Goal: Task Accomplishment & Management: Complete application form

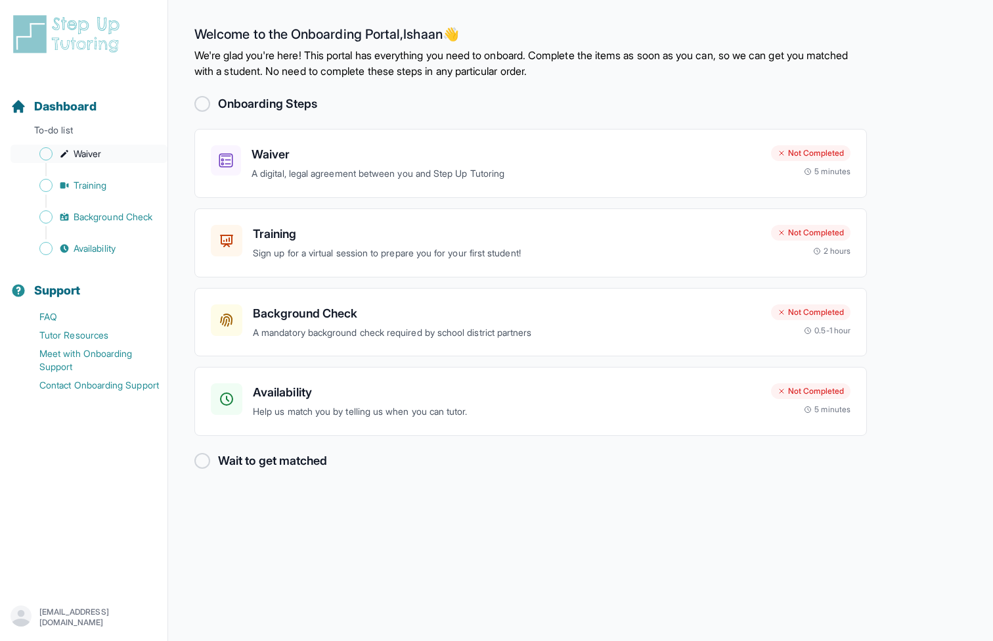
click at [144, 154] on link "Waiver" at bounding box center [89, 154] width 157 height 18
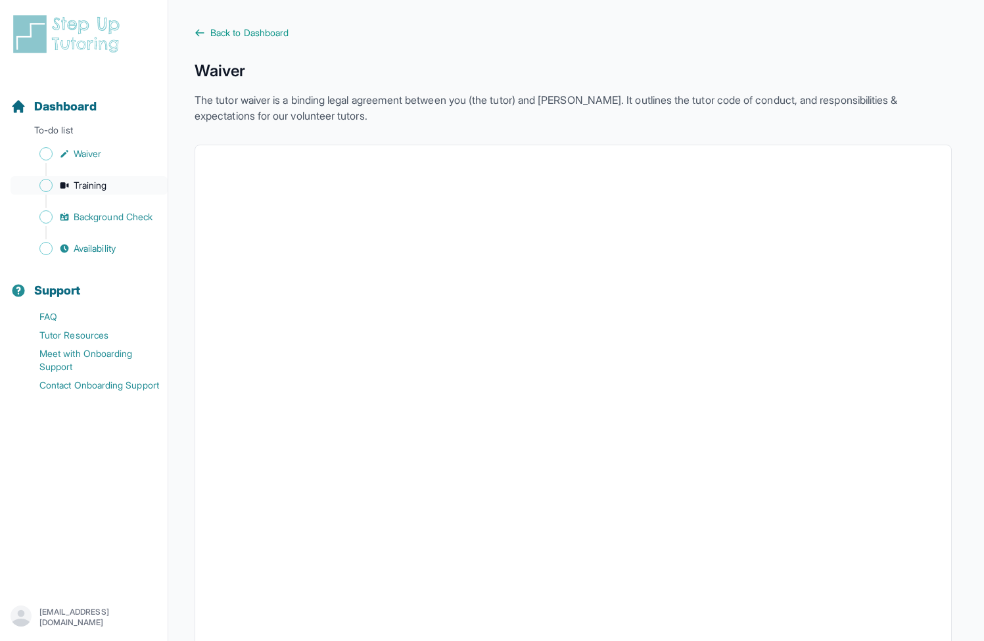
click at [123, 183] on link "Training" at bounding box center [89, 185] width 157 height 18
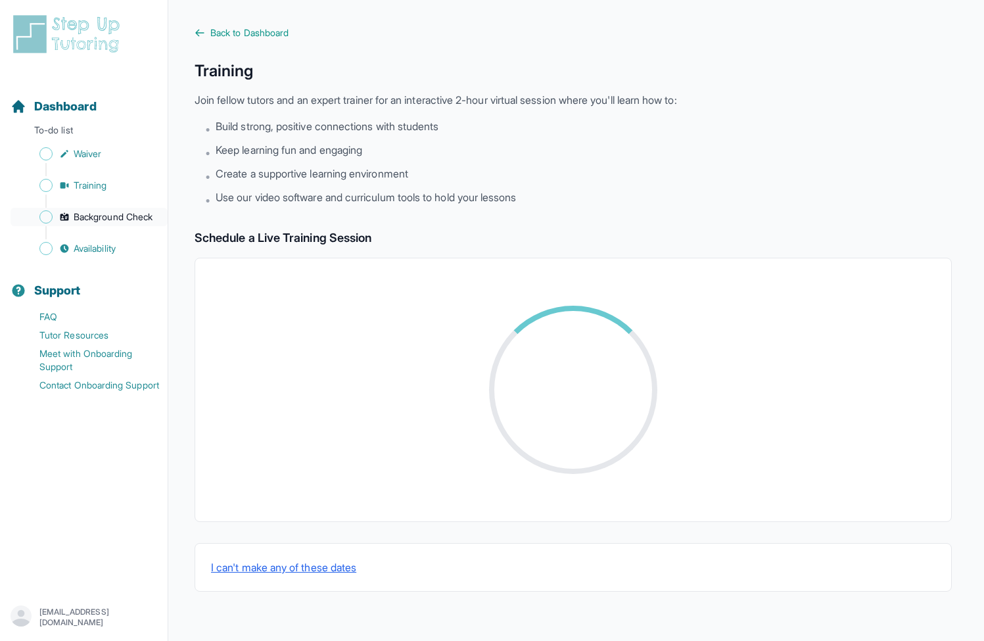
click at [120, 216] on span "Background Check" at bounding box center [113, 216] width 79 height 13
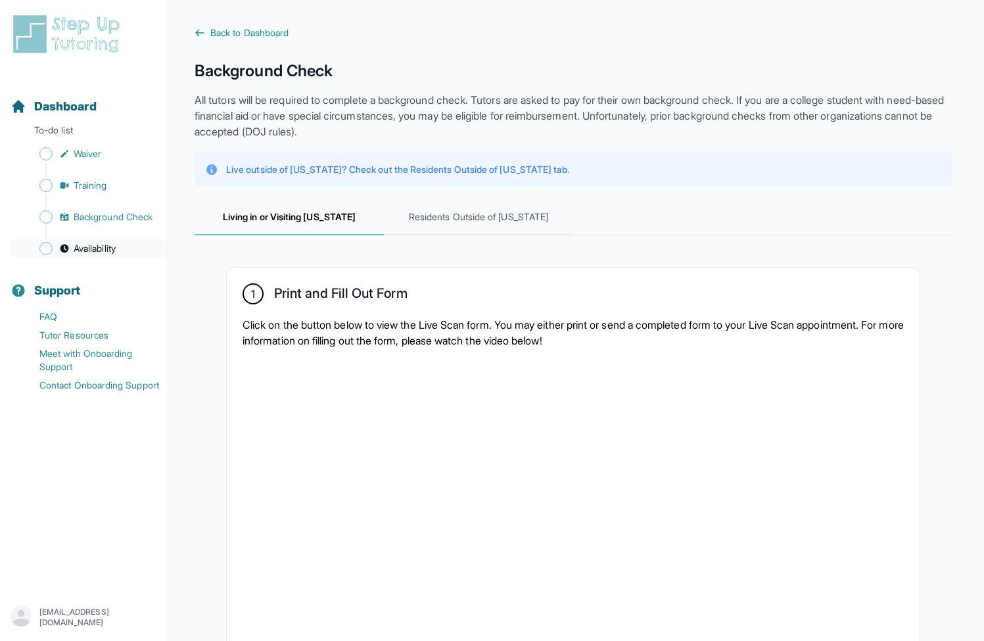
click at [122, 244] on link "Availability" at bounding box center [89, 248] width 157 height 18
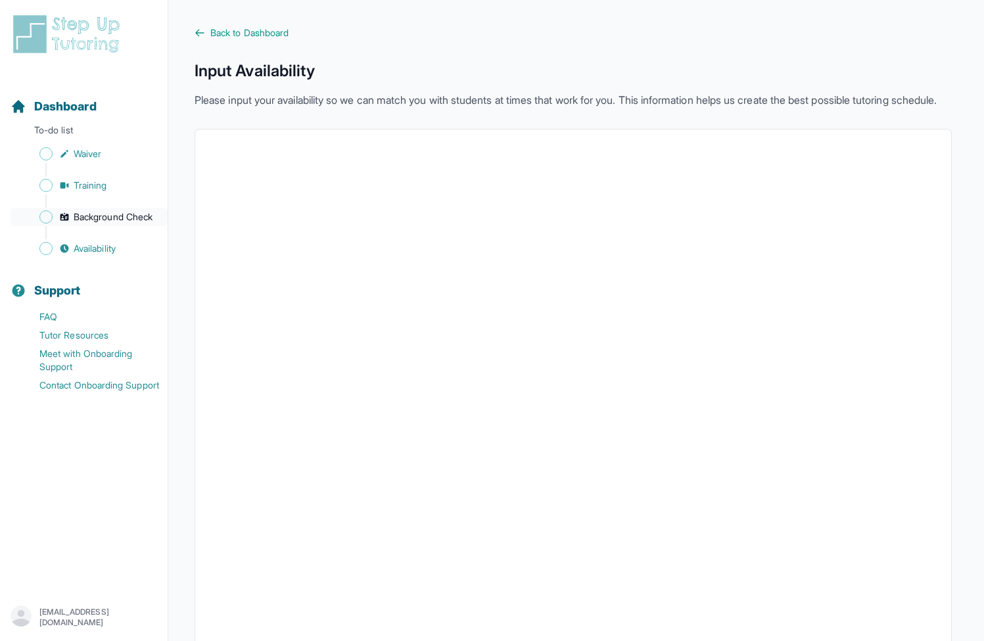
click at [117, 214] on span "Background Check" at bounding box center [113, 216] width 79 height 13
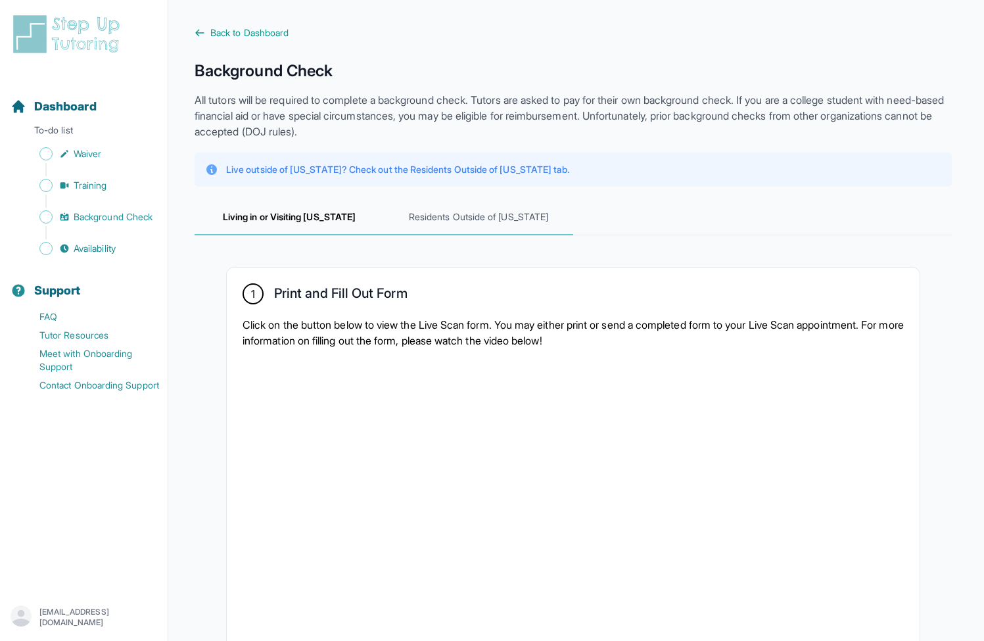
click at [459, 219] on span "Residents Outside of California" at bounding box center [478, 217] width 189 height 35
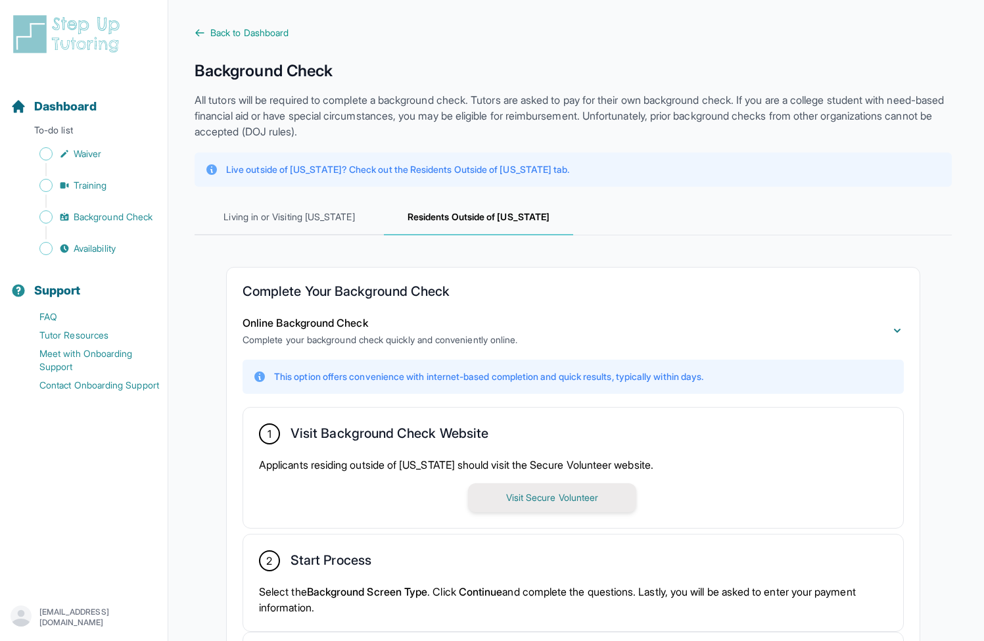
scroll to position [141, 0]
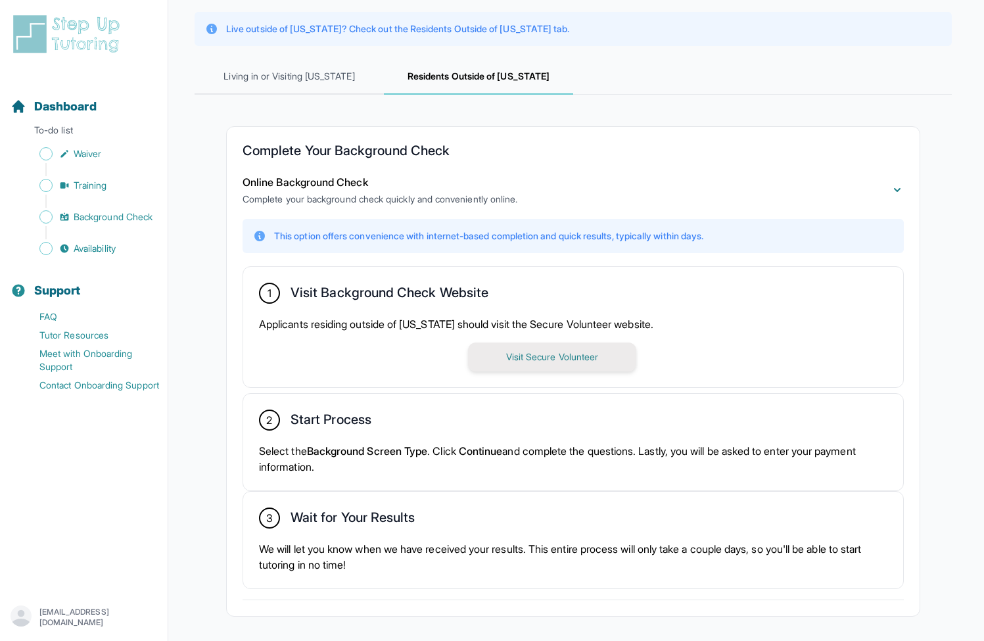
click at [580, 361] on button "Visit Secure Volunteer" at bounding box center [552, 356] width 168 height 29
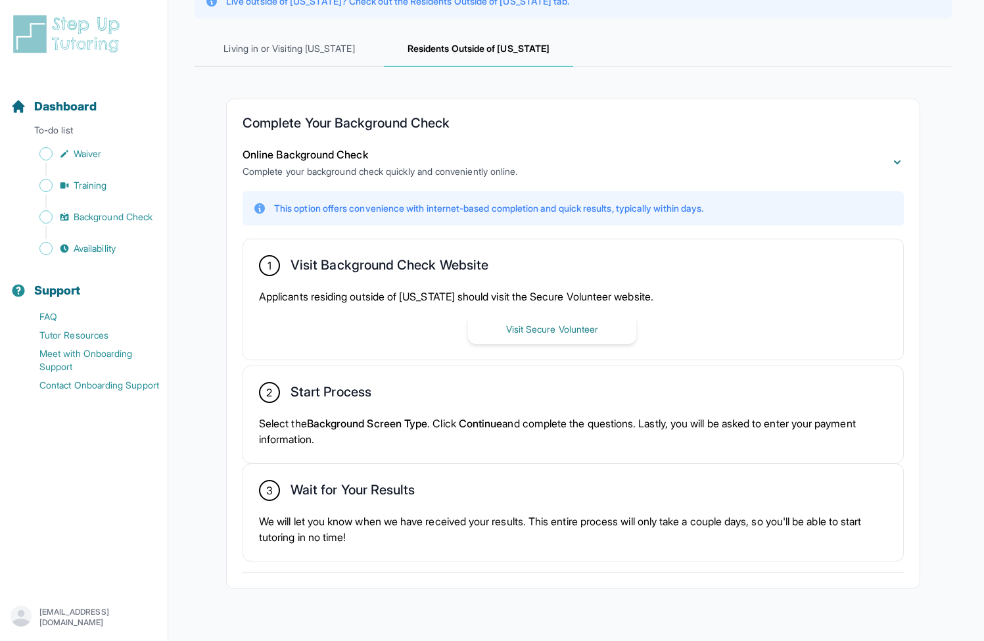
scroll to position [195, 0]
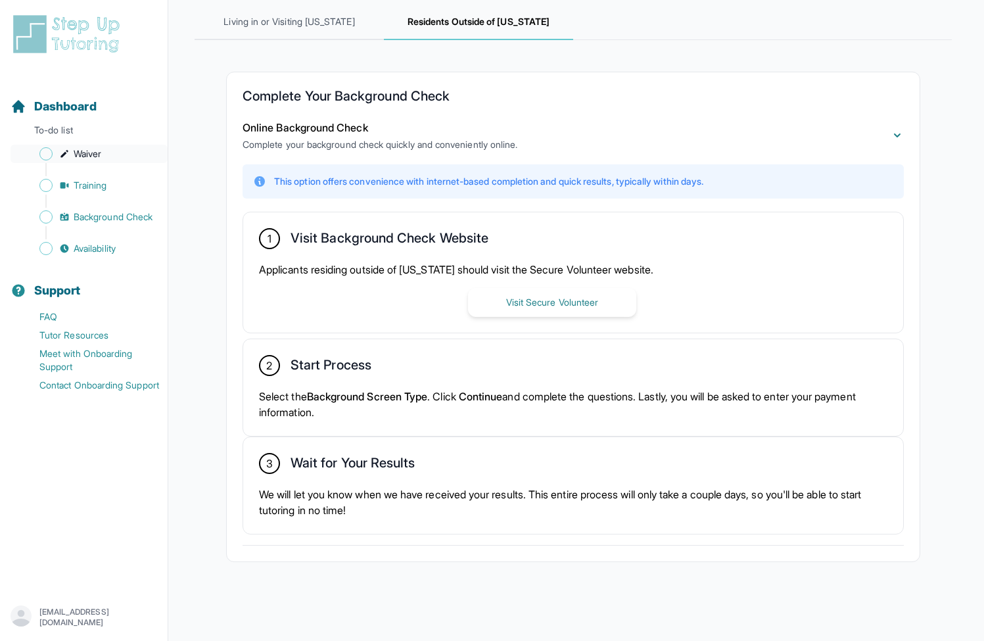
click at [114, 152] on link "Waiver" at bounding box center [89, 154] width 157 height 18
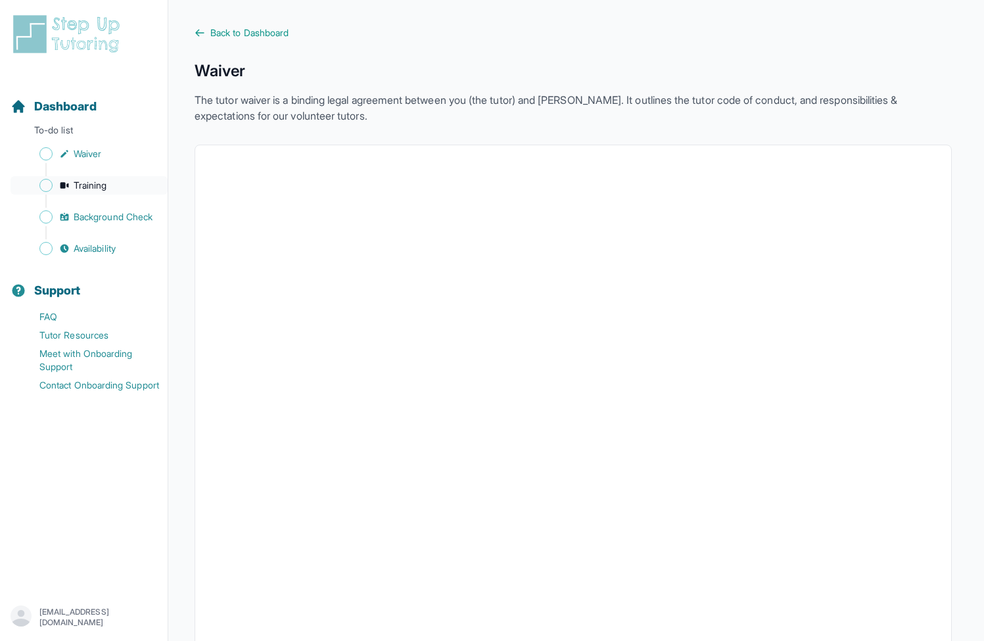
click at [87, 179] on span "Training" at bounding box center [91, 185] width 34 height 13
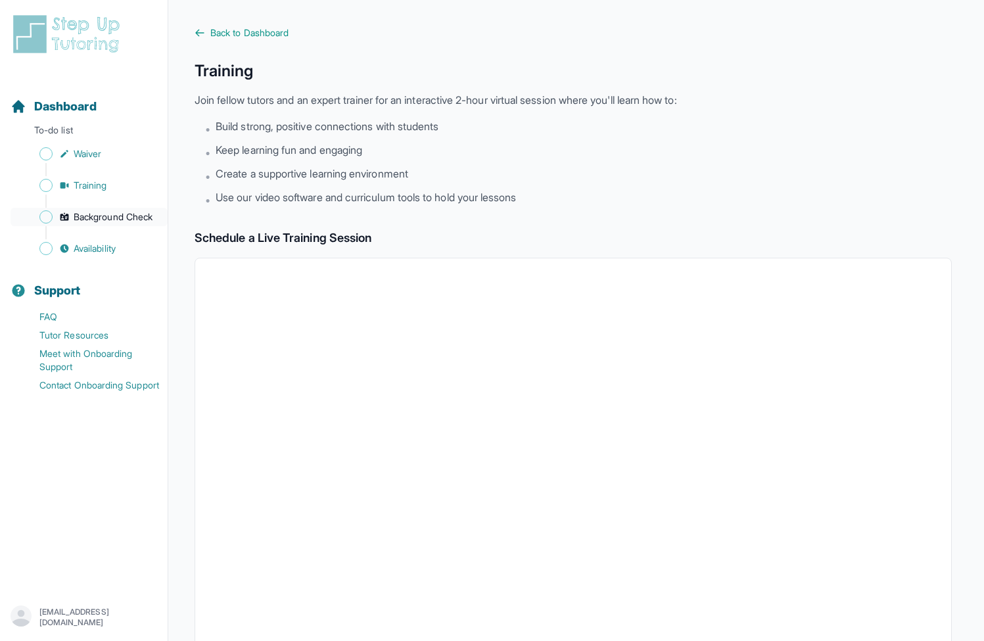
click at [142, 220] on span "Background Check" at bounding box center [113, 216] width 79 height 13
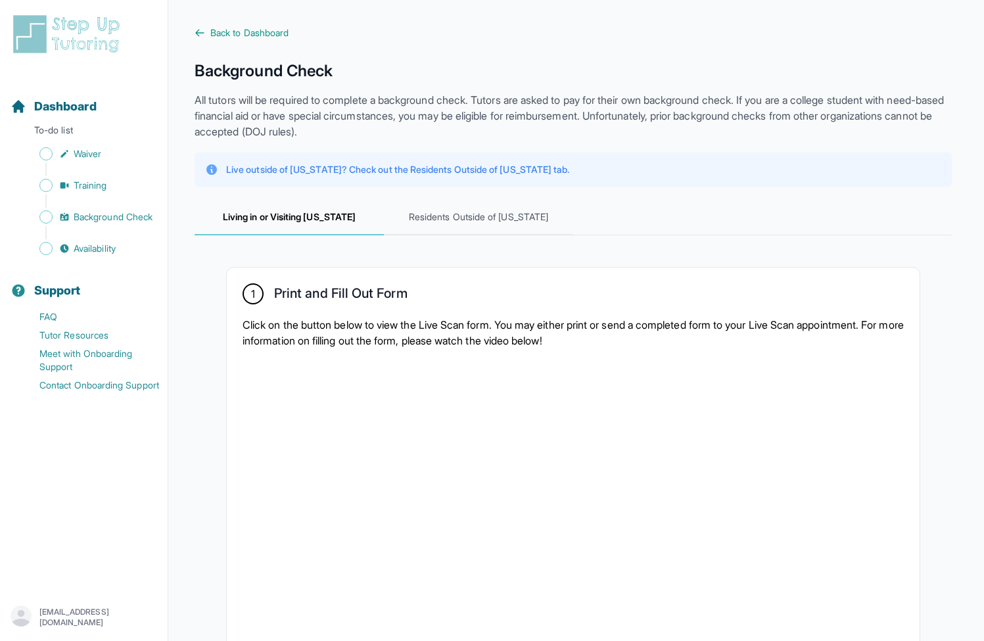
scroll to position [403, 0]
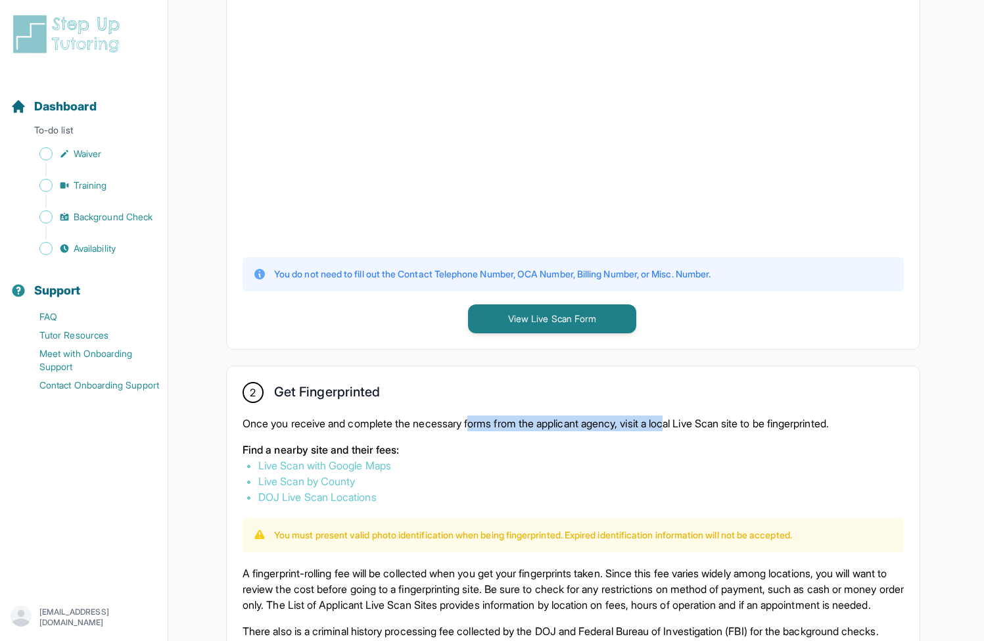
drag, startPoint x: 480, startPoint y: 421, endPoint x: 691, endPoint y: 428, distance: 211.0
click at [691, 428] on p "Once you receive and complete the necessary forms from the applicant agency, vi…" at bounding box center [572, 423] width 661 height 16
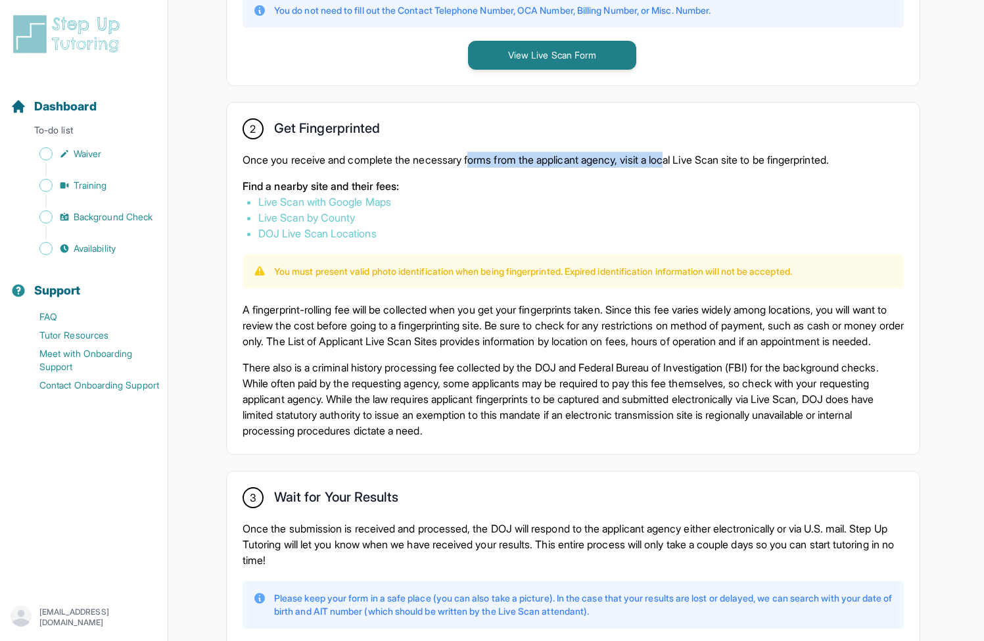
scroll to position [778, 0]
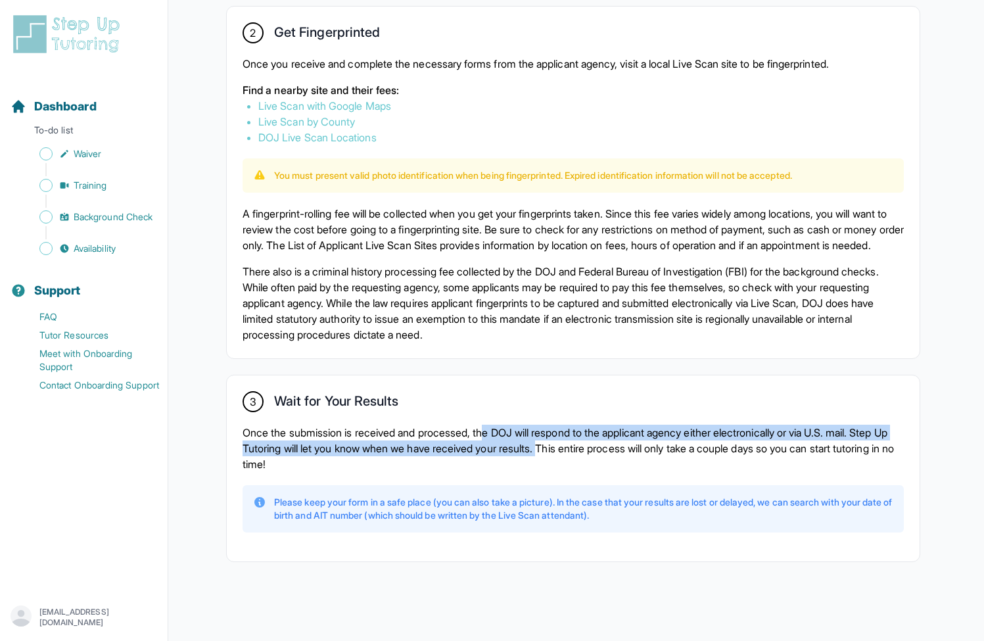
drag, startPoint x: 495, startPoint y: 436, endPoint x: 602, endPoint y: 454, distance: 107.9
click at [602, 454] on p "Once the submission is received and processed, the DOJ will respond to the appl…" at bounding box center [572, 447] width 661 height 47
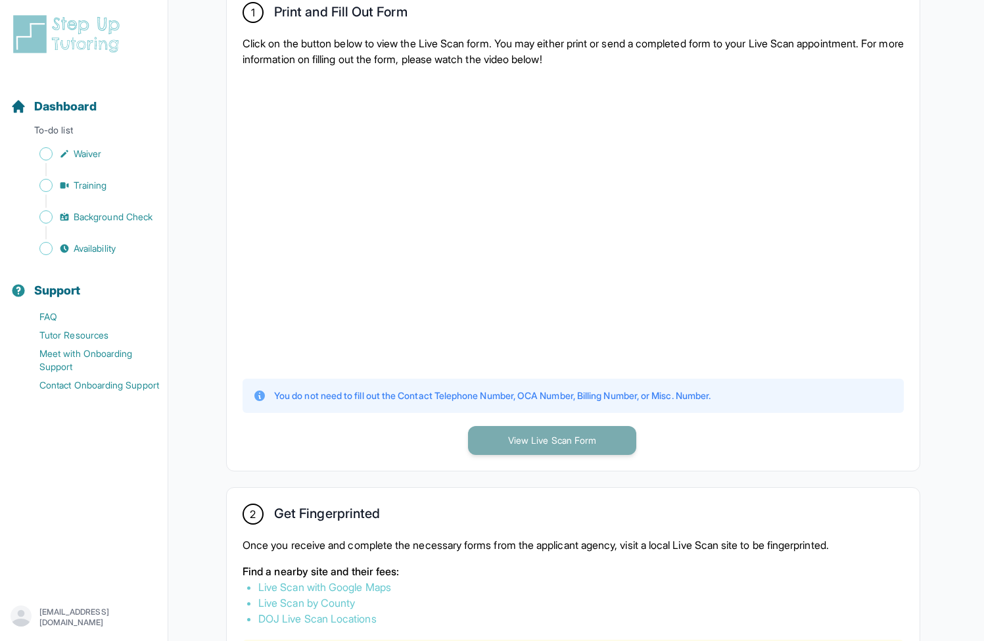
scroll to position [145, 0]
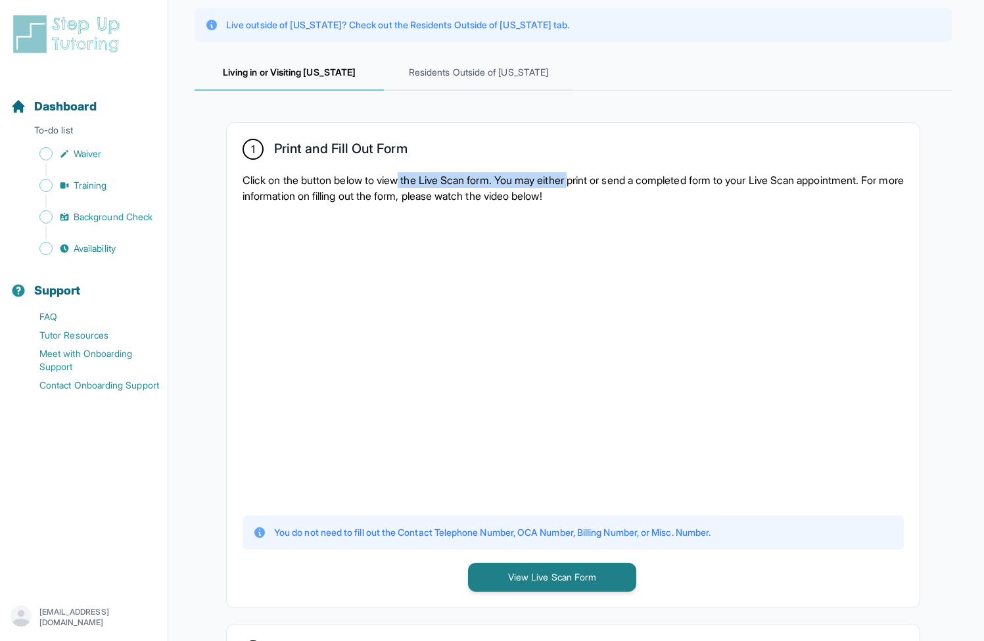
drag, startPoint x: 407, startPoint y: 179, endPoint x: 589, endPoint y: 185, distance: 181.5
click at [589, 185] on p "Click on the button below to view the Live Scan form. You may either print or s…" at bounding box center [572, 188] width 661 height 32
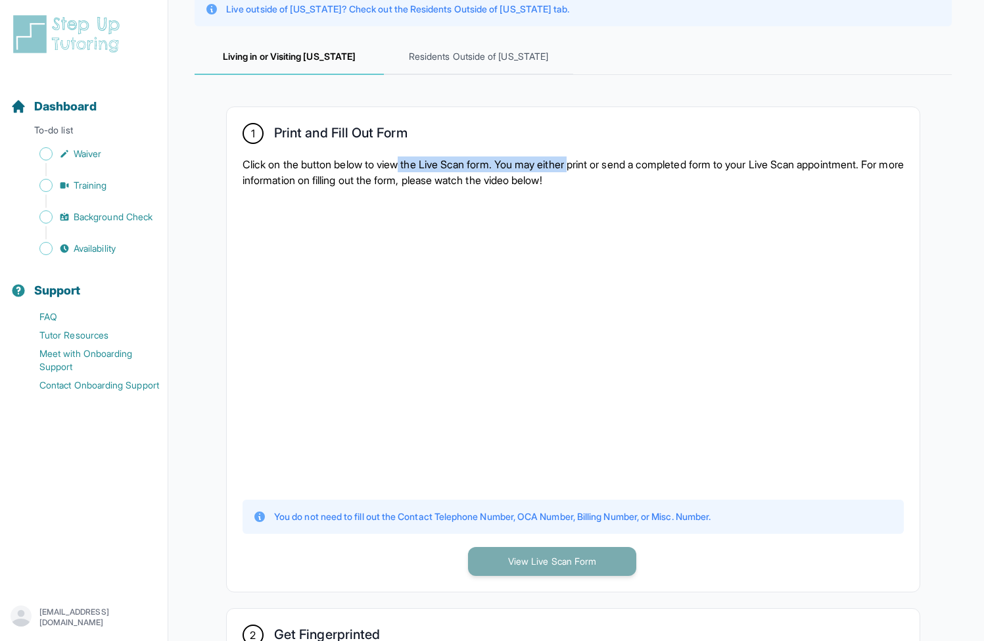
click at [563, 555] on button "View Live Scan Form" at bounding box center [552, 561] width 168 height 29
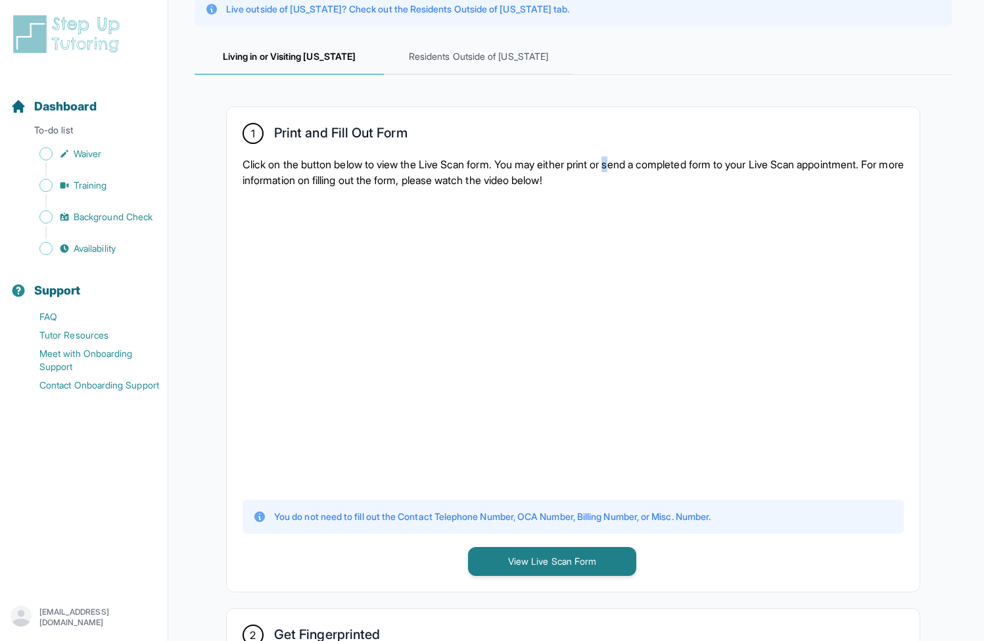
drag, startPoint x: 627, startPoint y: 158, endPoint x: 639, endPoint y: 158, distance: 11.8
click at [635, 158] on p "Click on the button below to view the Live Scan form. You may either print or s…" at bounding box center [572, 172] width 661 height 32
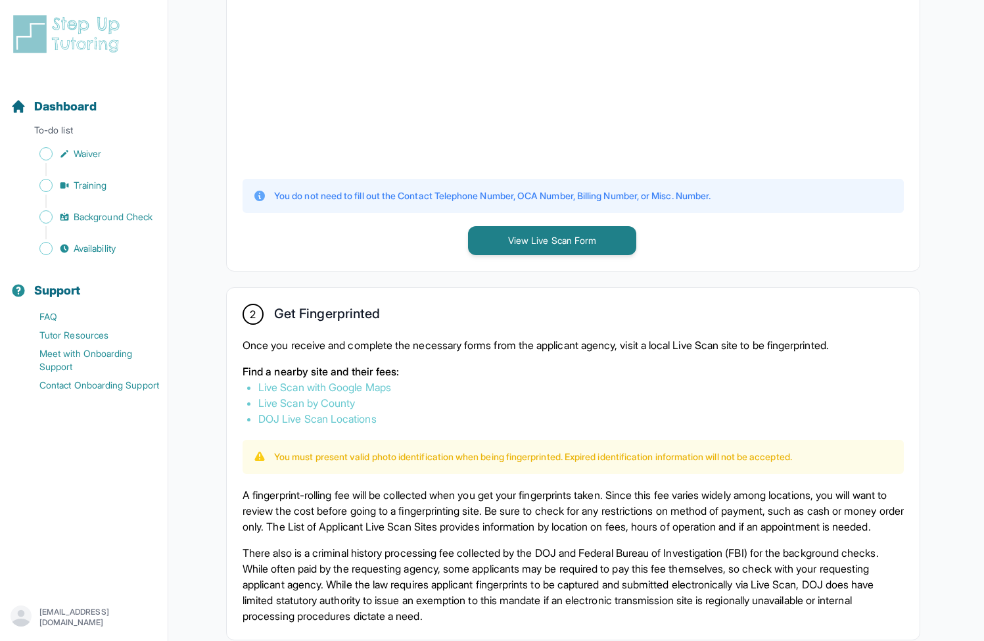
scroll to position [259, 0]
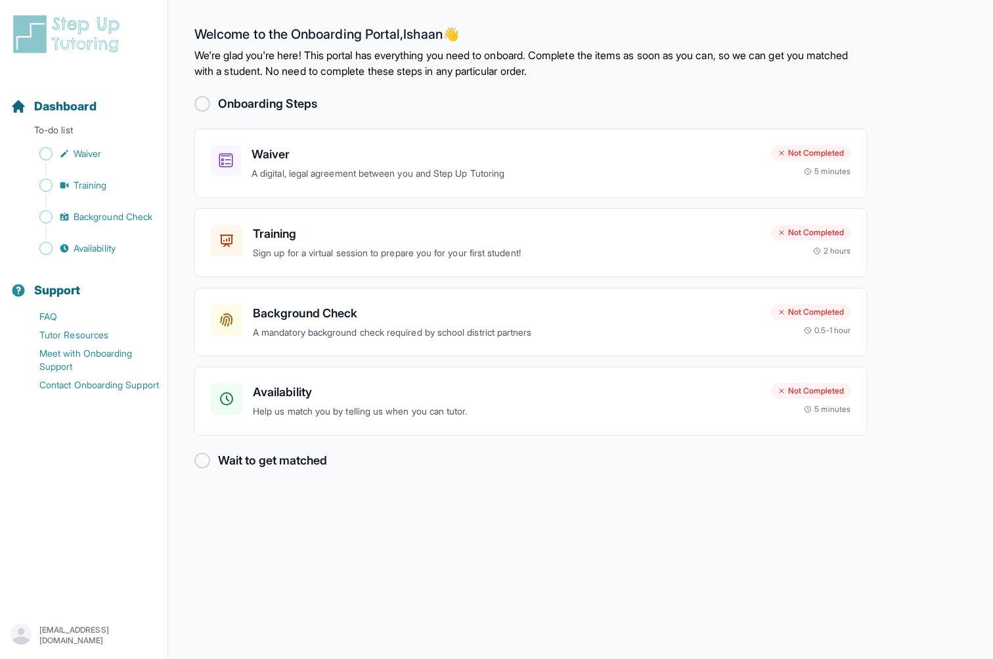
click at [62, 626] on div "[EMAIL_ADDRESS][DOMAIN_NAME]" at bounding box center [84, 636] width 147 height 24
click at [69, 604] on link "Sign Out" at bounding box center [84, 604] width 142 height 24
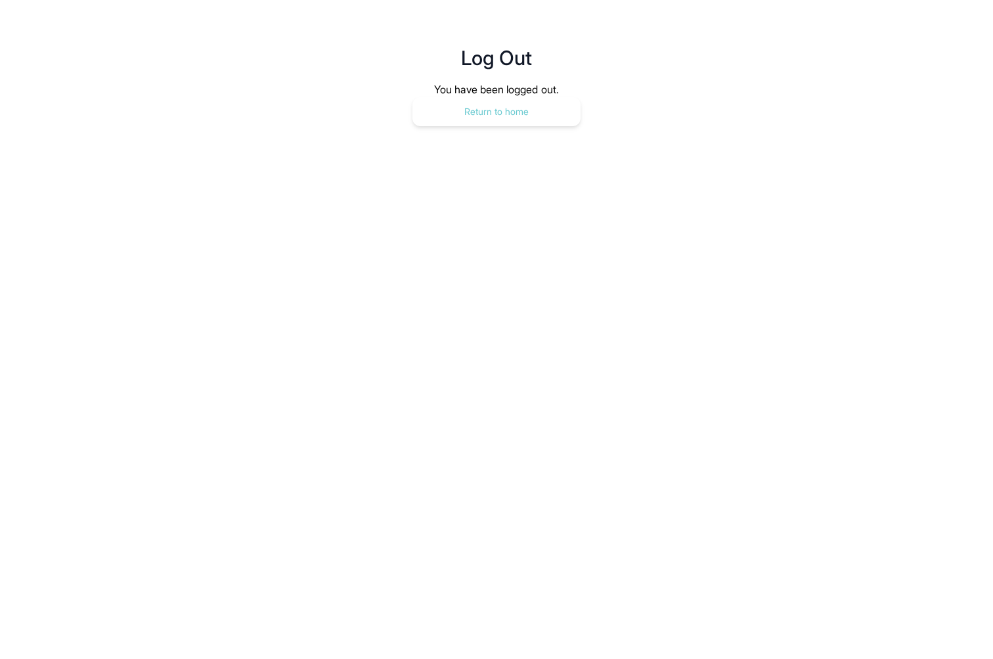
click at [534, 112] on button "Return to home" at bounding box center [497, 111] width 168 height 29
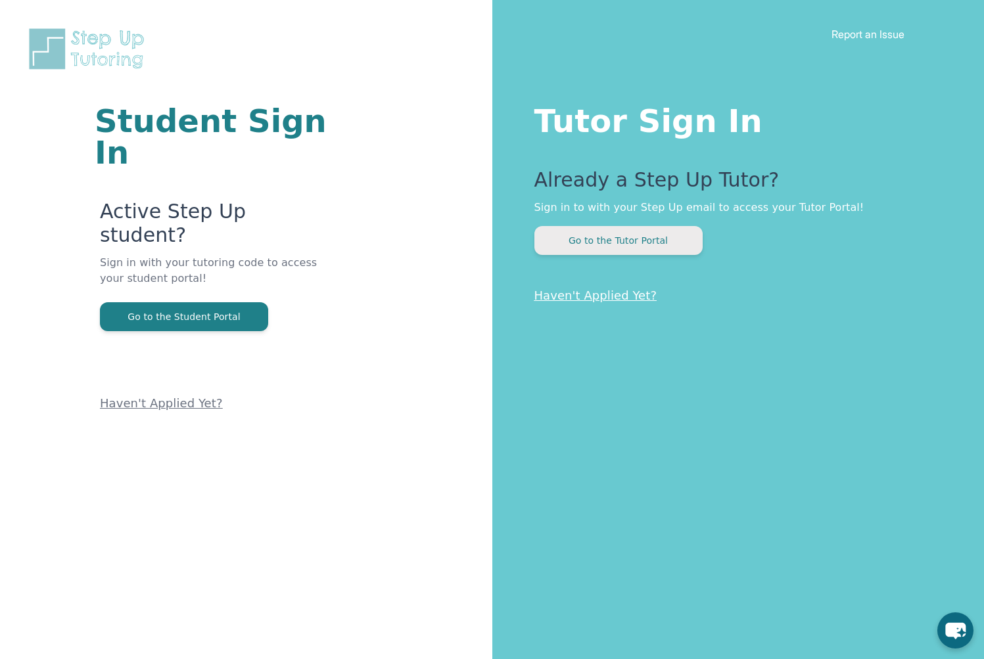
click at [691, 246] on button "Go to the Tutor Portal" at bounding box center [618, 240] width 168 height 29
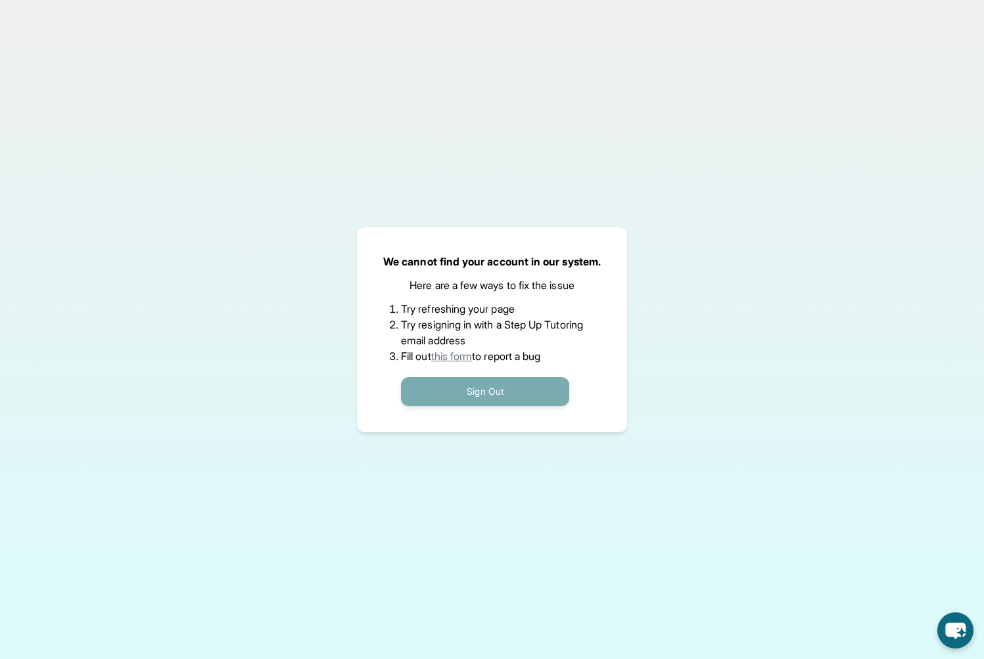
click at [520, 396] on button "Sign Out" at bounding box center [485, 391] width 168 height 29
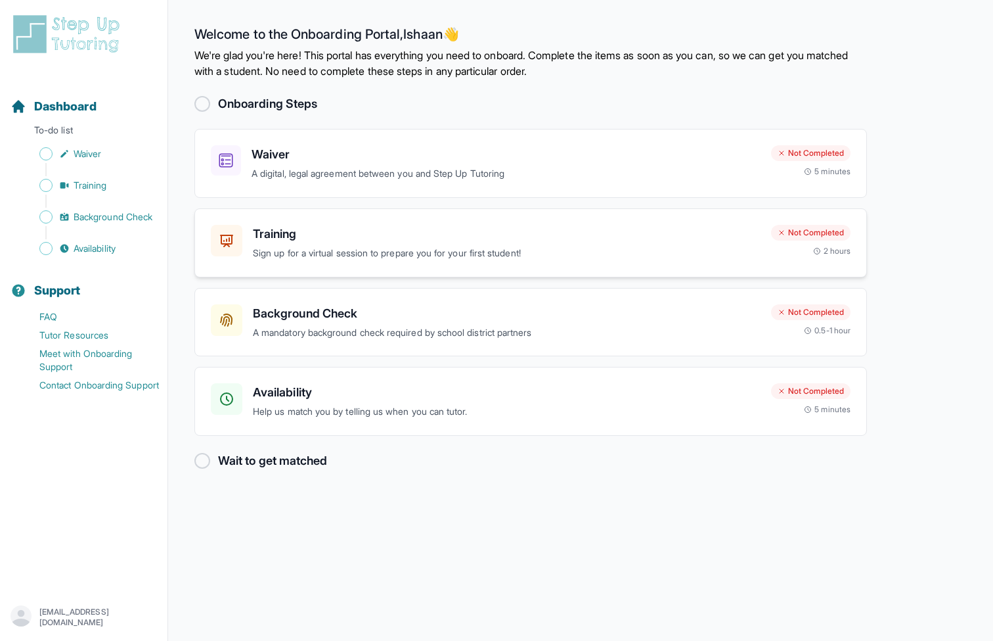
click at [469, 237] on h3 "Training" at bounding box center [507, 234] width 508 height 18
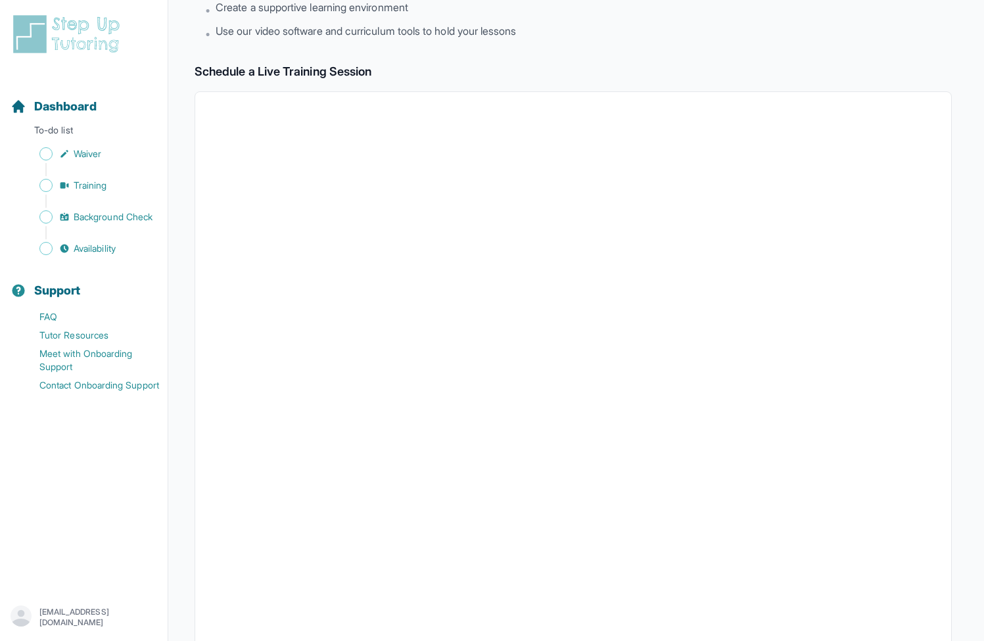
scroll to position [219, 0]
